Goal: Task Accomplishment & Management: Manage account settings

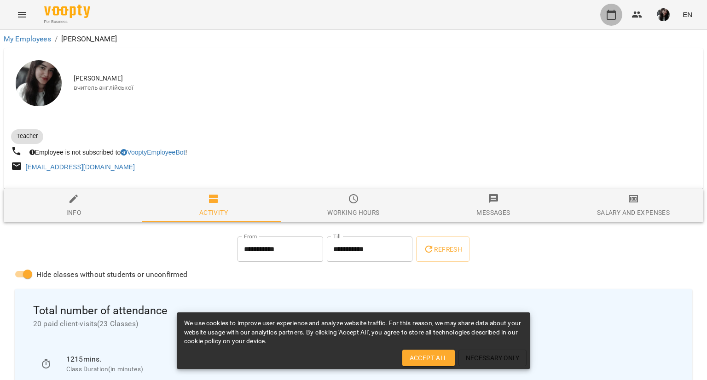
click at [615, 16] on icon "button" at bounding box center [611, 14] width 11 height 11
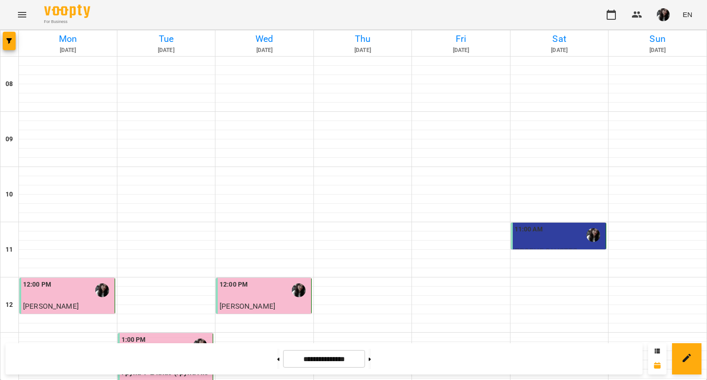
scroll to position [491, 0]
click at [371, 355] on button at bounding box center [370, 359] width 2 height 20
type input "**********"
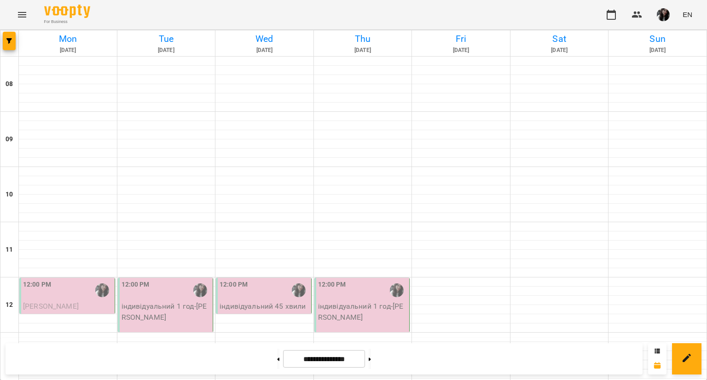
scroll to position [103, 0]
click at [102, 284] on img "Поліна Гончаренко" at bounding box center [102, 291] width 14 height 14
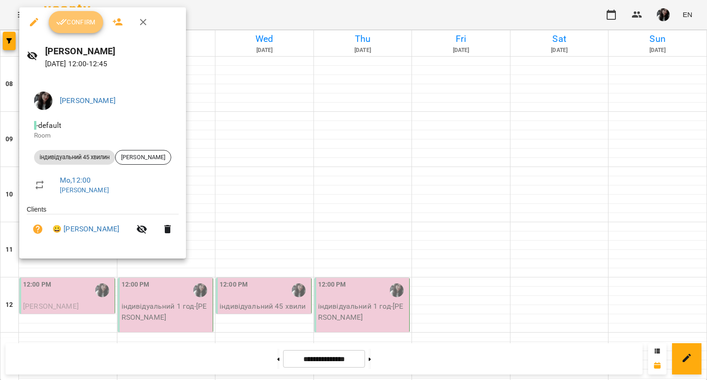
click at [74, 28] on button "Confirm" at bounding box center [76, 22] width 54 height 22
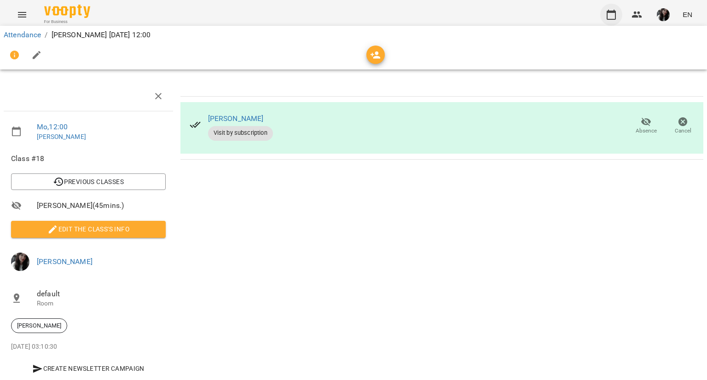
click at [604, 13] on button "button" at bounding box center [611, 15] width 22 height 22
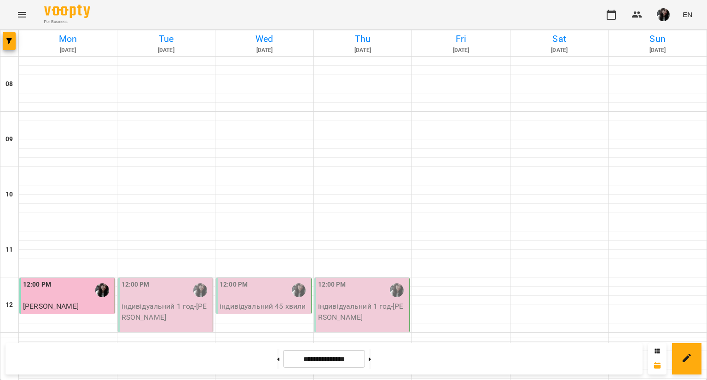
scroll to position [491, 0]
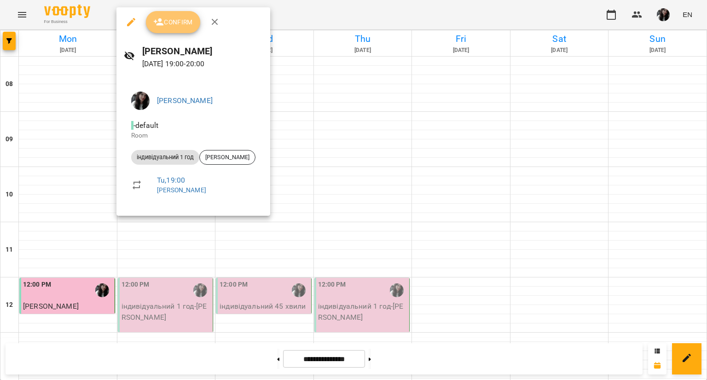
click at [184, 30] on button "Confirm" at bounding box center [173, 22] width 54 height 22
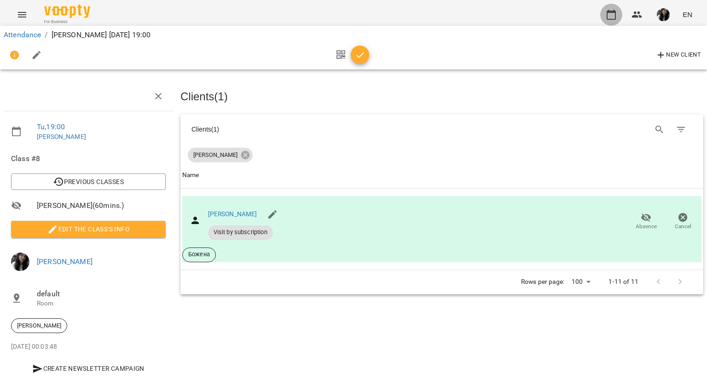
click at [609, 15] on icon "button" at bounding box center [611, 14] width 11 height 11
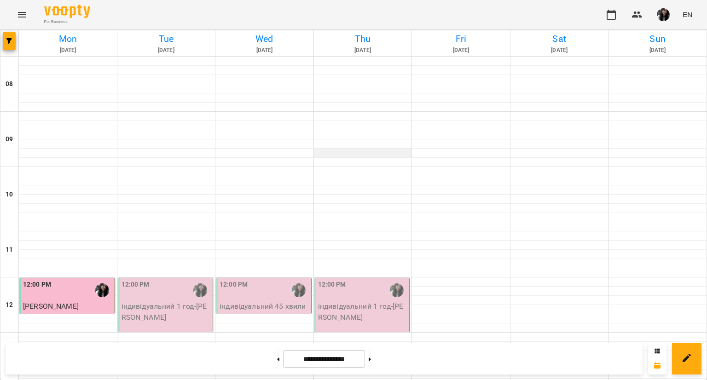
scroll to position [491, 0]
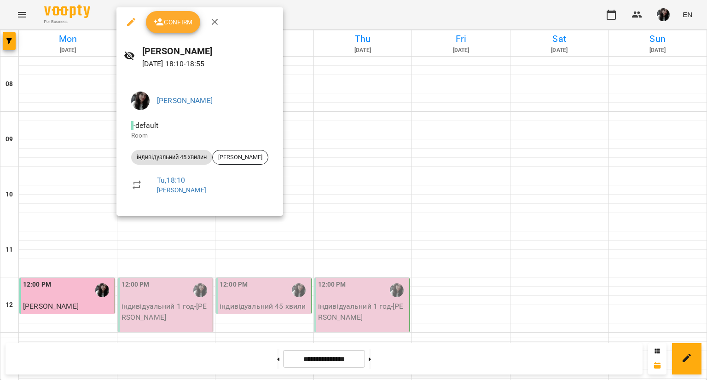
click at [201, 242] on div at bounding box center [353, 190] width 707 height 380
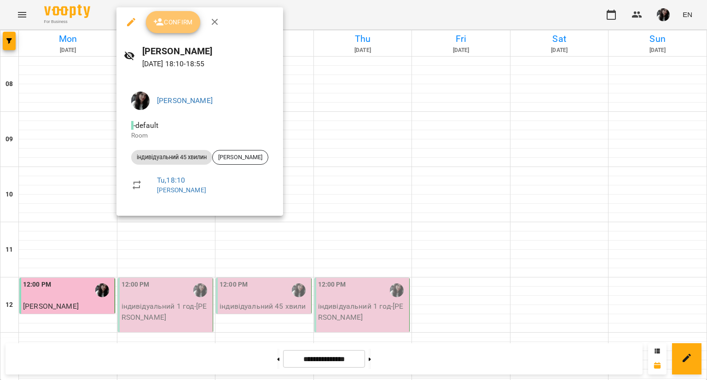
click at [182, 21] on span "Confirm" at bounding box center [173, 22] width 40 height 11
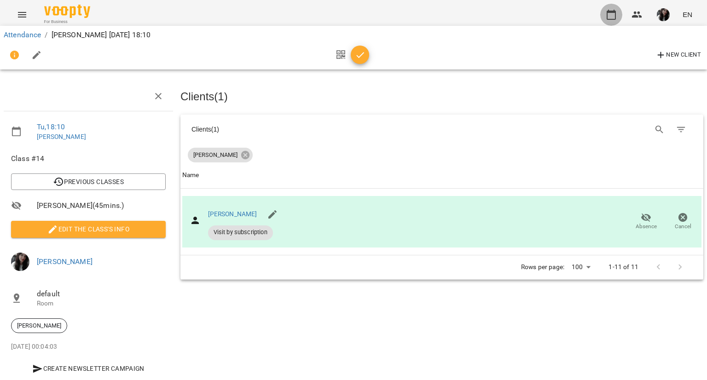
click at [608, 17] on icon "button" at bounding box center [611, 14] width 11 height 11
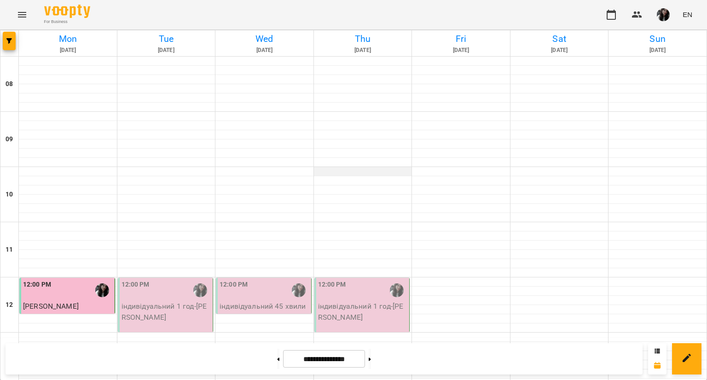
scroll to position [491, 0]
click at [277, 358] on icon at bounding box center [278, 360] width 2 height 4
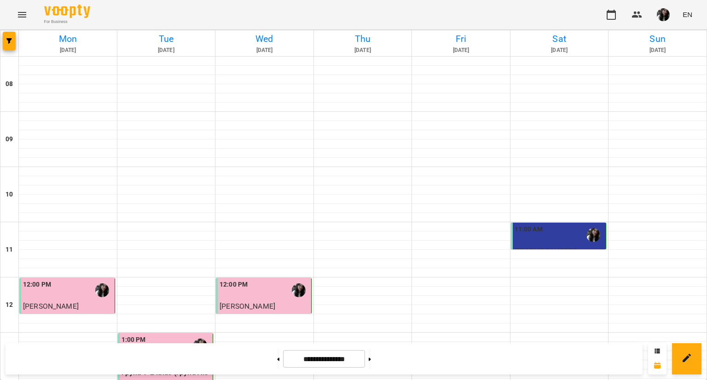
scroll to position [276, 0]
click at [277, 358] on icon at bounding box center [278, 360] width 2 height 4
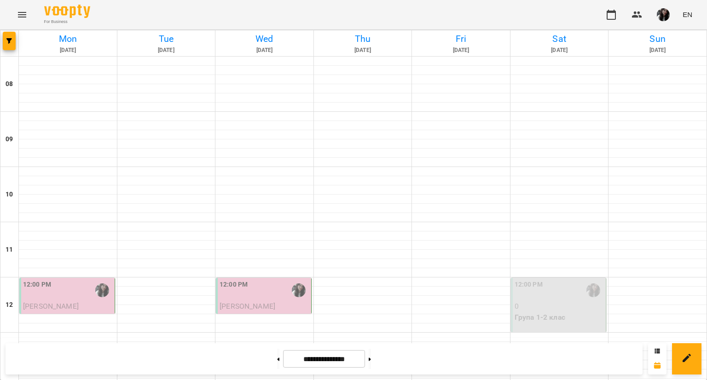
scroll to position [491, 0]
click at [375, 365] on div at bounding box center [370, 359] width 10 height 20
click at [371, 363] on button at bounding box center [370, 359] width 2 height 20
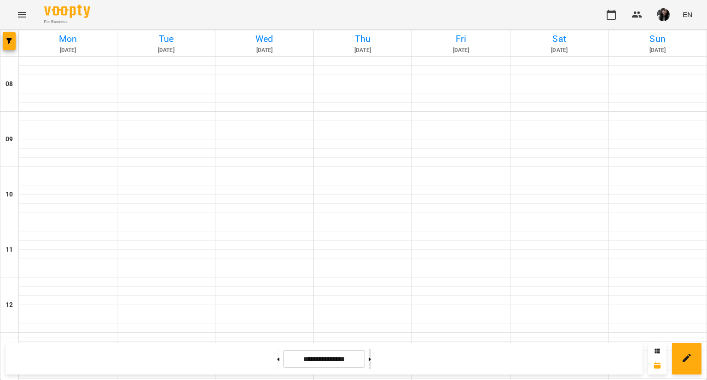
click at [371, 363] on button at bounding box center [370, 359] width 2 height 20
type input "**********"
